Goal: Information Seeking & Learning: Find specific fact

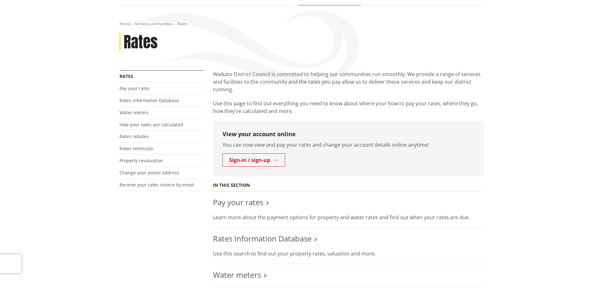
scroll to position [127, 0]
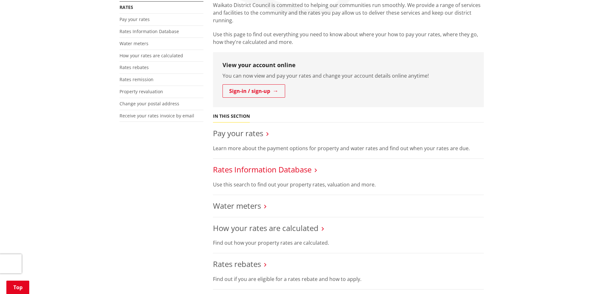
click at [276, 172] on link "Rates Information Database" at bounding box center [262, 169] width 98 height 10
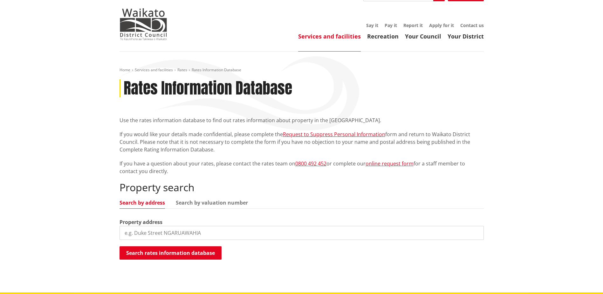
scroll to position [32, 0]
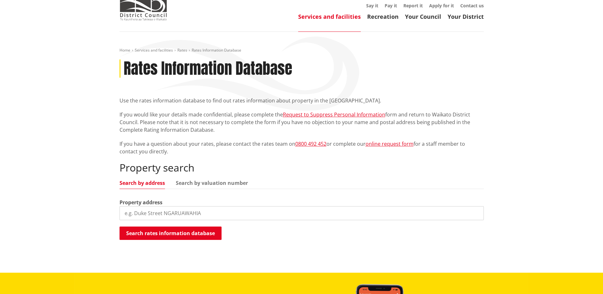
click at [245, 209] on input "search" at bounding box center [301, 213] width 364 height 14
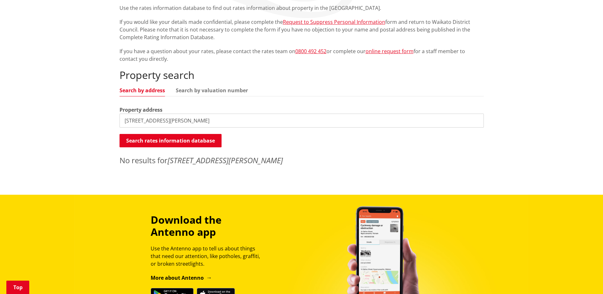
scroll to position [127, 0]
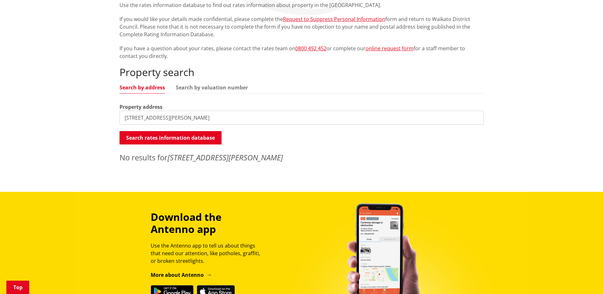
click at [186, 114] on input "38B gibson road" at bounding box center [301, 118] width 364 height 14
click at [184, 121] on input "38B Gibson Road" at bounding box center [301, 118] width 364 height 14
type input "3"
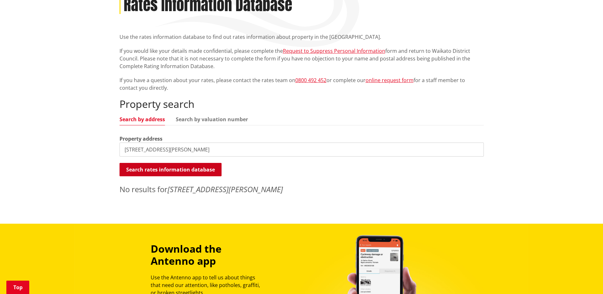
click at [188, 165] on button "Search rates information database" at bounding box center [170, 169] width 102 height 13
click at [186, 152] on input "38B Gibson Road" at bounding box center [301, 149] width 364 height 14
type input "38 Gibson Road"
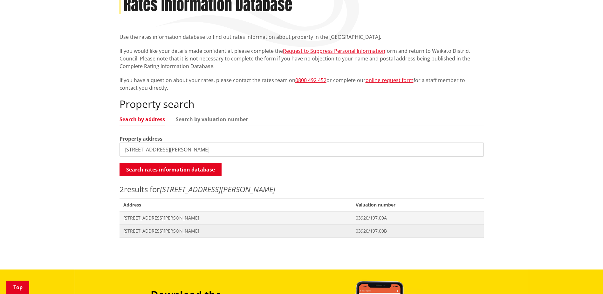
click at [158, 231] on span "38 Gibson Road TUAKAU" at bounding box center [235, 230] width 225 height 6
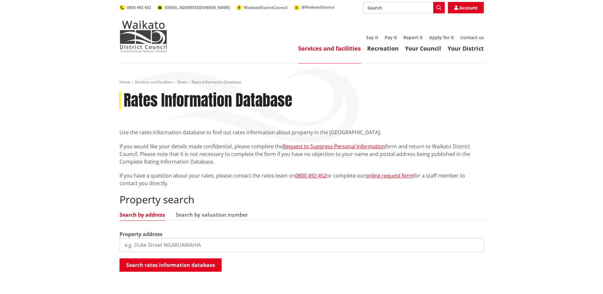
scroll to position [95, 0]
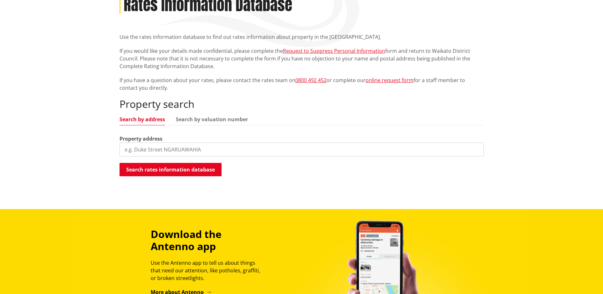
click at [202, 143] on input "search" at bounding box center [301, 149] width 364 height 14
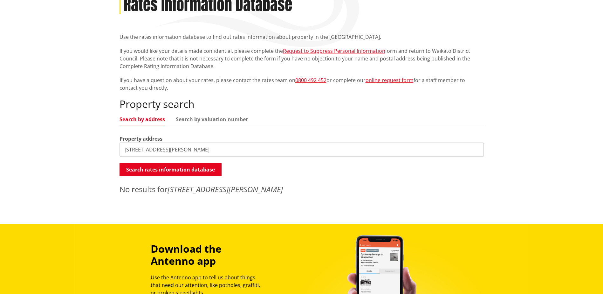
click at [168, 146] on input "13 saint johns avenue" at bounding box center [301, 149] width 364 height 14
drag, startPoint x: 177, startPoint y: 148, endPoint x: 133, endPoint y: 150, distance: 43.9
click at [133, 150] on input "13 saint johns avenue" at bounding box center [301, 149] width 364 height 14
type input "13 St Johns avenue"
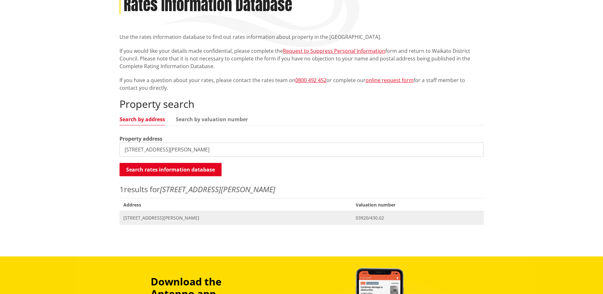
click at [144, 220] on span "[STREET_ADDRESS][PERSON_NAME]" at bounding box center [235, 217] width 225 height 6
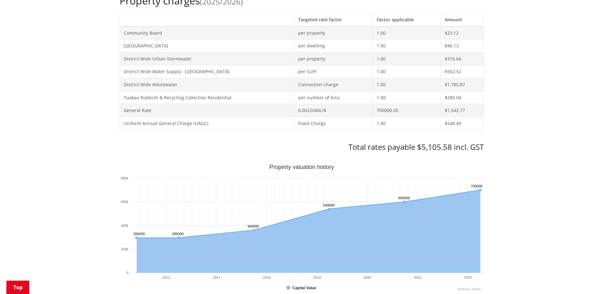
scroll to position [222, 0]
